Goal: Transaction & Acquisition: Book appointment/travel/reservation

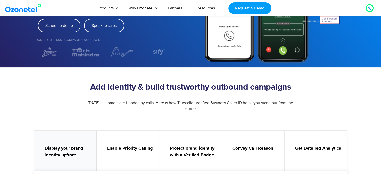
scroll to position [91, 0]
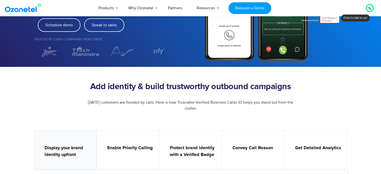
click at [94, 90] on h2 "Add identity & build trustworthy outbound campaigns" at bounding box center [191, 87] width 308 height 10
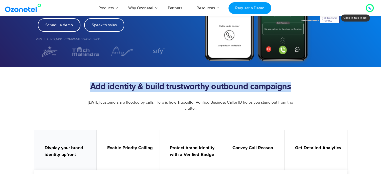
click at [94, 90] on h2 "Add identity & build trustworthy outbound campaigns" at bounding box center [191, 87] width 308 height 10
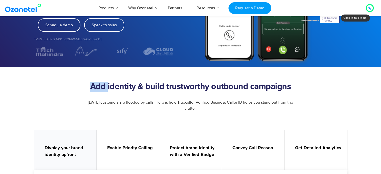
click at [94, 90] on h2 "Add identity & build trustworthy outbound campaigns" at bounding box center [191, 87] width 308 height 10
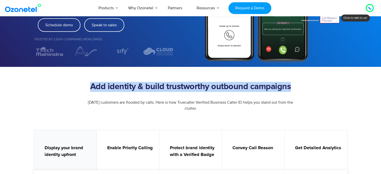
click at [94, 90] on h2 "Add identity & build trustworthy outbound campaigns" at bounding box center [191, 87] width 308 height 10
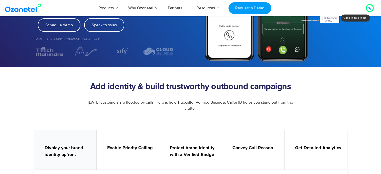
click at [120, 87] on h2 "Add identity & build trustworthy outbound campaigns" at bounding box center [191, 87] width 308 height 10
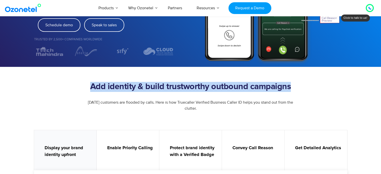
click at [120, 87] on h2 "Add identity & build trustworthy outbound campaigns" at bounding box center [191, 87] width 308 height 10
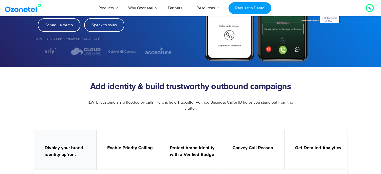
click at [136, 85] on h2 "Add identity & build trustworthy outbound campaigns" at bounding box center [191, 87] width 308 height 10
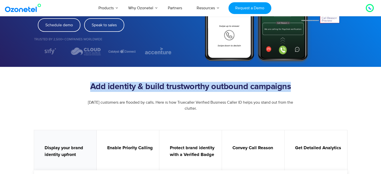
click at [136, 85] on h2 "Add identity & build trustworthy outbound campaigns" at bounding box center [191, 87] width 308 height 10
click at [160, 84] on h2 "Add identity & build trustworthy outbound campaigns" at bounding box center [191, 87] width 308 height 10
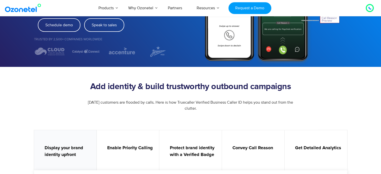
click at [160, 84] on h2 "Add identity & build trustworthy outbound campaigns" at bounding box center [191, 87] width 308 height 10
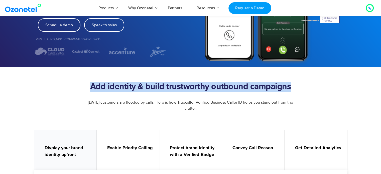
click at [160, 84] on h2 "Add identity & build trustworthy outbound campaigns" at bounding box center [191, 87] width 308 height 10
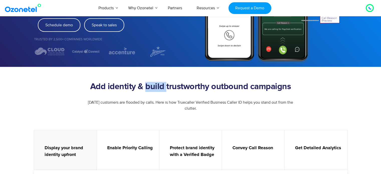
click at [160, 84] on h2 "Add identity & build trustworthy outbound campaigns" at bounding box center [191, 87] width 308 height 10
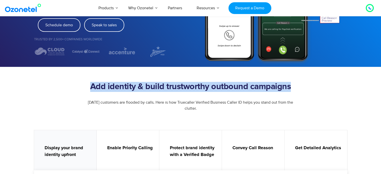
click at [160, 84] on h2 "Add identity & build trustworthy outbound campaigns" at bounding box center [191, 87] width 308 height 10
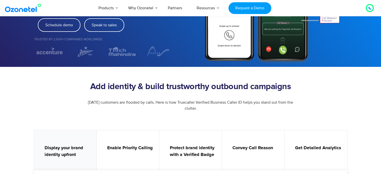
click at [154, 103] on span "[DATE] customers are flooded by calls. Here is how Truecaller Verified Business…" at bounding box center [190, 105] width 205 height 11
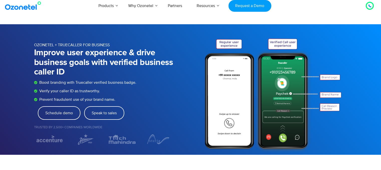
scroll to position [0, 0]
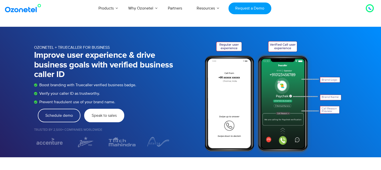
click at [100, 120] on link "Speak to sales" at bounding box center [104, 116] width 40 height 14
click at [104, 117] on span "Speak to sales" at bounding box center [104, 116] width 25 height 4
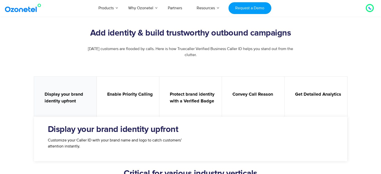
scroll to position [142, 0]
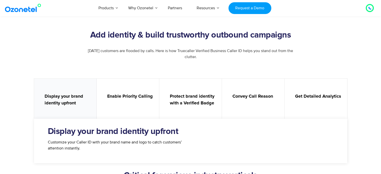
click at [143, 99] on strong "Enable Priority Calling" at bounding box center [130, 96] width 47 height 7
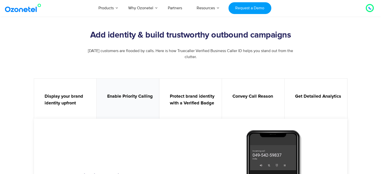
click at [190, 99] on strong "Protect brand identity with a Verified Badge" at bounding box center [193, 100] width 47 height 14
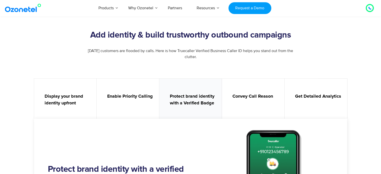
scroll to position [192, 0]
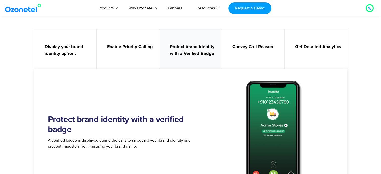
click at [128, 54] on link "Enable Priority Calling" at bounding box center [128, 50] width 63 height 43
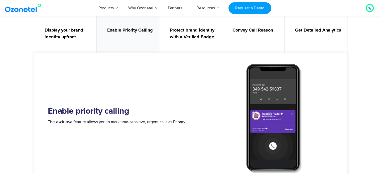
scroll to position [209, 0]
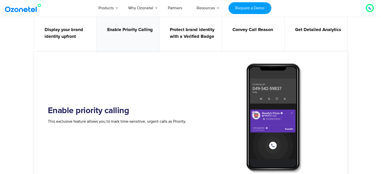
click at [211, 36] on strong "Protect brand identity with a Verified Badge" at bounding box center [193, 34] width 47 height 14
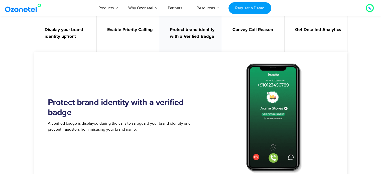
click at [239, 36] on link "Convey Call Reason" at bounding box center [253, 33] width 63 height 43
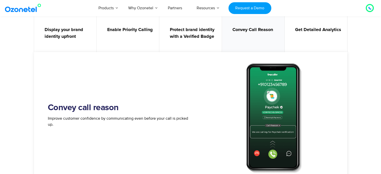
click at [331, 41] on link "Get Detailed Analytics" at bounding box center [316, 33] width 63 height 43
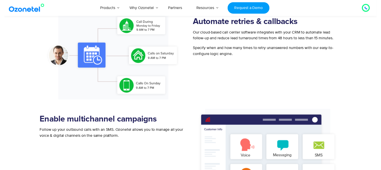
scroll to position [0, 0]
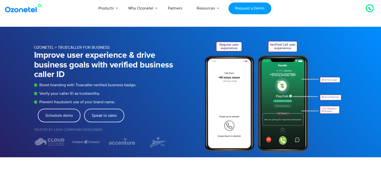
click at [368, 9] on div at bounding box center [370, 8] width 6 height 6
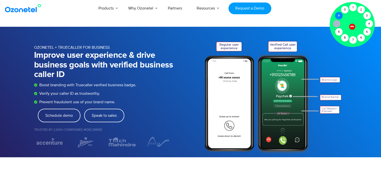
click at [340, 17] on div "#" at bounding box center [339, 16] width 8 height 8
click at [352, 8] on div "1" at bounding box center [353, 8] width 8 height 8
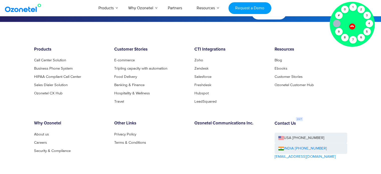
scroll to position [1264, 0]
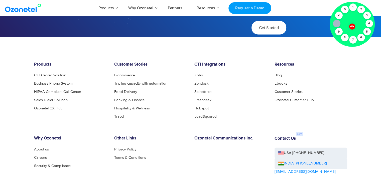
click at [353, 27] on icon at bounding box center [352, 26] width 4 height 4
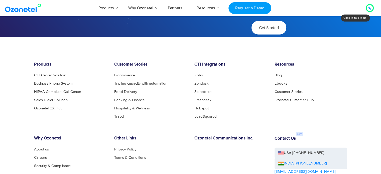
click at [352, 60] on footer "Products Call Center Solution Business Phone System HIPAA Compliant Call Center…" at bounding box center [190, 140] width 381 height 206
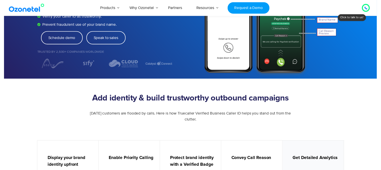
scroll to position [0, 0]
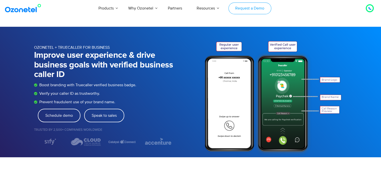
click at [242, 11] on link "Request a Demo" at bounding box center [249, 9] width 43 height 12
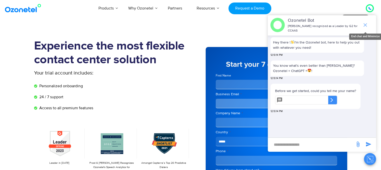
click at [366, 24] on icon "end chat or minimize" at bounding box center [365, 25] width 6 height 6
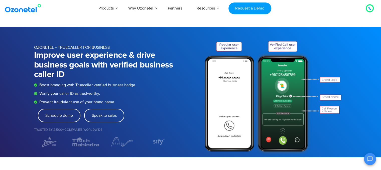
scroll to position [61, 0]
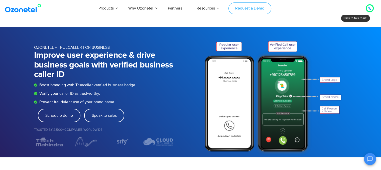
click at [239, 7] on link "Request a Demo" at bounding box center [249, 9] width 43 height 12
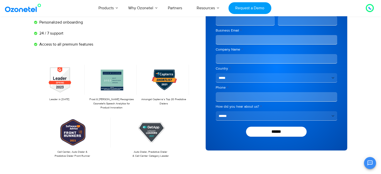
click at [189, 58] on div "Experience the most flexible contact center solution Your trial account include…" at bounding box center [112, 66] width 157 height 183
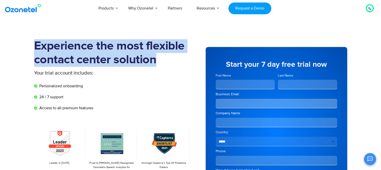
drag, startPoint x: 37, startPoint y: 45, endPoint x: 154, endPoint y: 60, distance: 117.9
click at [154, 60] on h1 "Experience the most flexible contact center solution" at bounding box center [112, 53] width 157 height 28
drag, startPoint x: 154, startPoint y: 60, endPoint x: 45, endPoint y: 41, distance: 110.9
click at [45, 41] on h1 "Experience the most flexible contact center solution" at bounding box center [112, 53] width 157 height 28
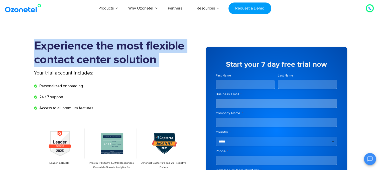
click at [45, 41] on h1 "Experience the most flexible contact center solution" at bounding box center [112, 53] width 157 height 28
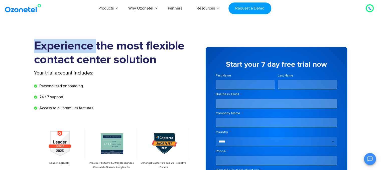
click at [45, 41] on h1 "Experience the most flexible contact center solution" at bounding box center [112, 53] width 157 height 28
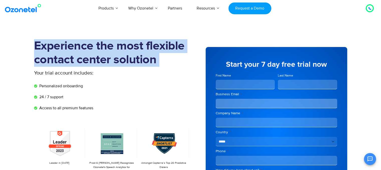
drag, startPoint x: 45, startPoint y: 41, endPoint x: 157, endPoint y: 63, distance: 114.6
click at [157, 63] on h1 "Experience the most flexible contact center solution" at bounding box center [112, 53] width 157 height 28
drag, startPoint x: 157, startPoint y: 63, endPoint x: 39, endPoint y: 43, distance: 119.9
click at [39, 43] on h1 "Experience the most flexible contact center solution" at bounding box center [112, 53] width 157 height 28
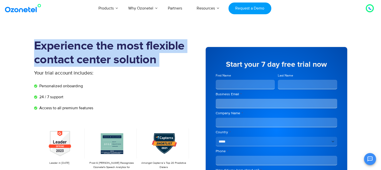
click at [39, 43] on h1 "Experience the most flexible contact center solution" at bounding box center [112, 53] width 157 height 28
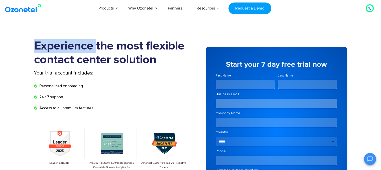
click at [39, 43] on h1 "Experience the most flexible contact center solution" at bounding box center [112, 53] width 157 height 28
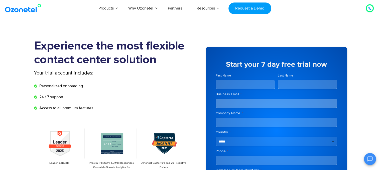
click at [157, 62] on h1 "Experience the most flexible contact center solution" at bounding box center [112, 53] width 157 height 28
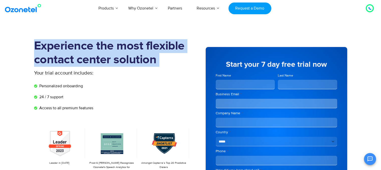
drag, startPoint x: 157, startPoint y: 62, endPoint x: 41, endPoint y: 41, distance: 117.5
click at [41, 41] on h1 "Experience the most flexible contact center solution" at bounding box center [112, 53] width 157 height 28
drag, startPoint x: 41, startPoint y: 41, endPoint x: 157, endPoint y: 58, distance: 117.5
click at [157, 58] on h1 "Experience the most flexible contact center solution" at bounding box center [112, 53] width 157 height 28
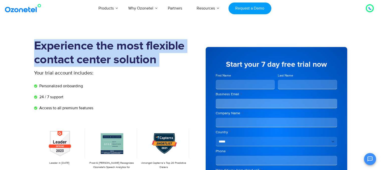
click at [157, 58] on h1 "Experience the most flexible contact center solution" at bounding box center [112, 53] width 157 height 28
drag, startPoint x: 157, startPoint y: 58, endPoint x: 33, endPoint y: 36, distance: 126.3
click at [33, 36] on section "Experience the most flexible contact center solution Your trial account include…" at bounding box center [190, 138] width 381 height 223
drag, startPoint x: 33, startPoint y: 36, endPoint x: 150, endPoint y: 69, distance: 121.3
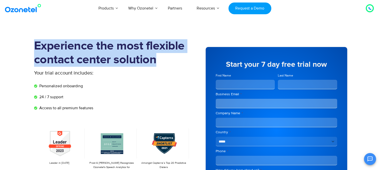
click at [150, 69] on section "Experience the most flexible contact center solution Your trial account include…" at bounding box center [190, 138] width 381 height 223
click at [150, 69] on div "Experience the most flexible contact center solution" at bounding box center [112, 54] width 157 height 30
drag, startPoint x: 150, startPoint y: 69, endPoint x: 45, endPoint y: 48, distance: 106.6
click at [45, 48] on div "Experience the most flexible contact center solution" at bounding box center [112, 54] width 157 height 30
click at [45, 48] on h1 "Experience the most flexible contact center solution" at bounding box center [112, 53] width 157 height 28
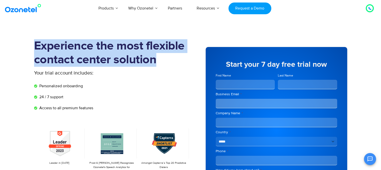
drag, startPoint x: 45, startPoint y: 48, endPoint x: 151, endPoint y: 58, distance: 106.4
click at [151, 58] on h1 "Experience the most flexible contact center solution" at bounding box center [112, 53] width 157 height 28
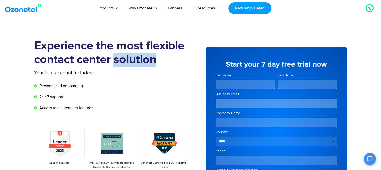
click at [151, 58] on h1 "Experience the most flexible contact center solution" at bounding box center [112, 53] width 157 height 28
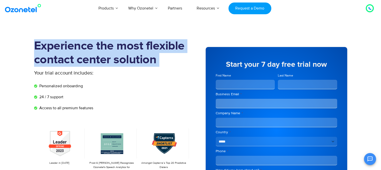
drag, startPoint x: 151, startPoint y: 58, endPoint x: 71, endPoint y: 43, distance: 81.6
click at [71, 43] on h1 "Experience the most flexible contact center solution" at bounding box center [112, 53] width 157 height 28
drag, startPoint x: 71, startPoint y: 43, endPoint x: 161, endPoint y: 58, distance: 90.7
click at [161, 58] on h1 "Experience the most flexible contact center solution" at bounding box center [112, 53] width 157 height 28
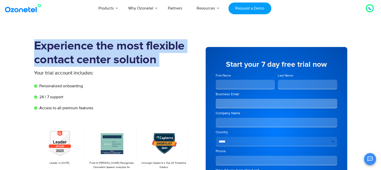
click at [161, 58] on h1 "Experience the most flexible contact center solution" at bounding box center [112, 53] width 157 height 28
drag, startPoint x: 161, startPoint y: 58, endPoint x: 38, endPoint y: 43, distance: 123.6
click at [38, 43] on h1 "Experience the most flexible contact center solution" at bounding box center [112, 53] width 157 height 28
drag, startPoint x: 38, startPoint y: 43, endPoint x: 165, endPoint y: 58, distance: 128.4
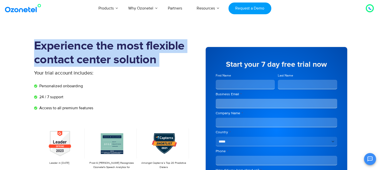
click at [165, 58] on h1 "Experience the most flexible contact center solution" at bounding box center [112, 53] width 157 height 28
drag, startPoint x: 165, startPoint y: 58, endPoint x: 32, endPoint y: 40, distance: 135.0
click at [32, 40] on div "Experience the most flexible contact center solution Your trial account include…" at bounding box center [190, 130] width 321 height 183
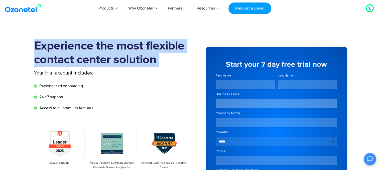
drag, startPoint x: 32, startPoint y: 40, endPoint x: 159, endPoint y: 57, distance: 128.9
click at [159, 57] on div "Experience the most flexible contact center solution Your trial account include…" at bounding box center [190, 130] width 321 height 183
click at [159, 57] on h1 "Experience the most flexible contact center solution" at bounding box center [112, 53] width 157 height 28
drag, startPoint x: 159, startPoint y: 57, endPoint x: 48, endPoint y: 46, distance: 112.2
click at [48, 46] on h1 "Experience the most flexible contact center solution" at bounding box center [112, 53] width 157 height 28
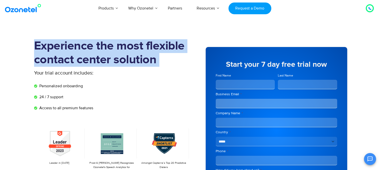
click at [48, 46] on h1 "Experience the most flexible contact center solution" at bounding box center [112, 53] width 157 height 28
drag, startPoint x: 48, startPoint y: 46, endPoint x: 150, endPoint y: 55, distance: 102.3
click at [150, 55] on h1 "Experience the most flexible contact center solution" at bounding box center [112, 53] width 157 height 28
drag, startPoint x: 150, startPoint y: 55, endPoint x: 64, endPoint y: 44, distance: 86.3
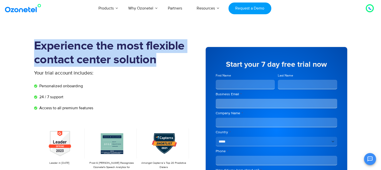
click at [64, 44] on h1 "Experience the most flexible contact center solution" at bounding box center [112, 53] width 157 height 28
drag, startPoint x: 64, startPoint y: 44, endPoint x: 144, endPoint y: 56, distance: 80.8
click at [144, 56] on h1 "Experience the most flexible contact center solution" at bounding box center [112, 53] width 157 height 28
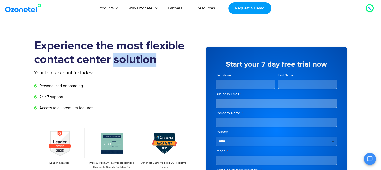
click at [144, 56] on h1 "Experience the most flexible contact center solution" at bounding box center [112, 53] width 157 height 28
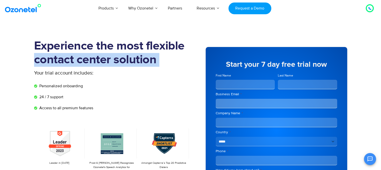
click at [144, 56] on h1 "Experience the most flexible contact center solution" at bounding box center [112, 53] width 157 height 28
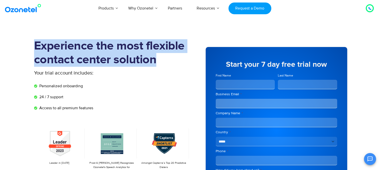
drag, startPoint x: 157, startPoint y: 60, endPoint x: 30, endPoint y: 52, distance: 127.5
click at [30, 52] on div "Experience the most flexible contact center solution Your trial account include…" at bounding box center [190, 130] width 321 height 183
drag, startPoint x: 30, startPoint y: 52, endPoint x: 161, endPoint y: 56, distance: 131.3
click at [161, 56] on div "Experience the most flexible contact center solution Your trial account include…" at bounding box center [190, 130] width 321 height 183
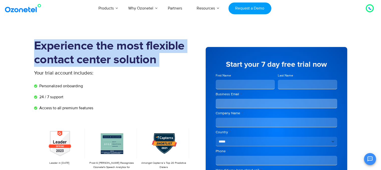
click at [161, 56] on h1 "Experience the most flexible contact center solution" at bounding box center [112, 53] width 157 height 28
drag, startPoint x: 161, startPoint y: 56, endPoint x: 41, endPoint y: 37, distance: 122.3
click at [41, 37] on section "Experience the most flexible contact center solution Your trial account include…" at bounding box center [190, 138] width 381 height 223
drag, startPoint x: 41, startPoint y: 37, endPoint x: 165, endPoint y: 61, distance: 126.6
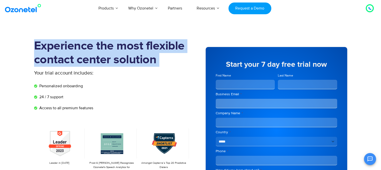
click at [165, 61] on section "Experience the most flexible contact center solution Your trial account include…" at bounding box center [190, 138] width 381 height 223
click at [165, 61] on h1 "Experience the most flexible contact center solution" at bounding box center [112, 53] width 157 height 28
